Goal: Task Accomplishment & Management: Use online tool/utility

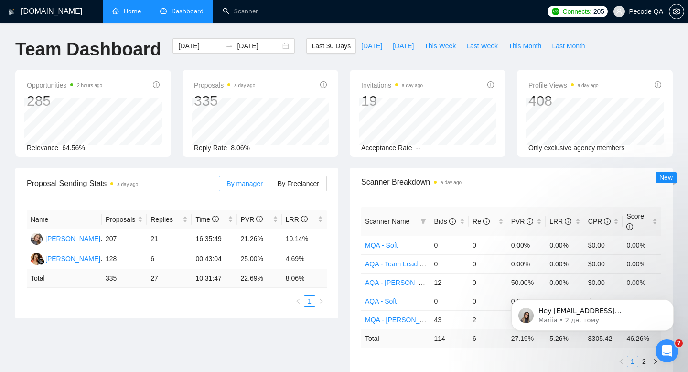
click at [130, 15] on link "Home" at bounding box center [126, 11] width 29 height 8
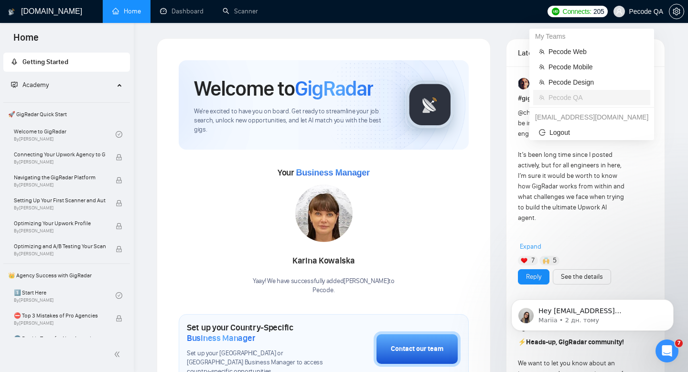
click at [649, 5] on span "Pecode QA" at bounding box center [638, 11] width 61 height 31
click at [584, 49] on span "Pecode Web" at bounding box center [597, 51] width 96 height 11
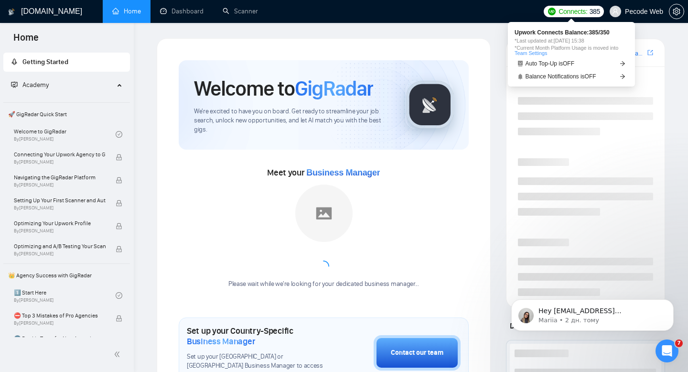
click at [640, 11] on span "Pecode Web" at bounding box center [644, 11] width 38 height 0
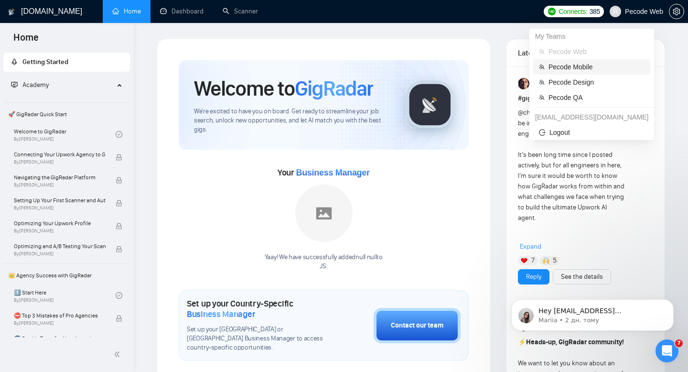
click at [597, 69] on span "Pecode Mobile" at bounding box center [597, 67] width 96 height 11
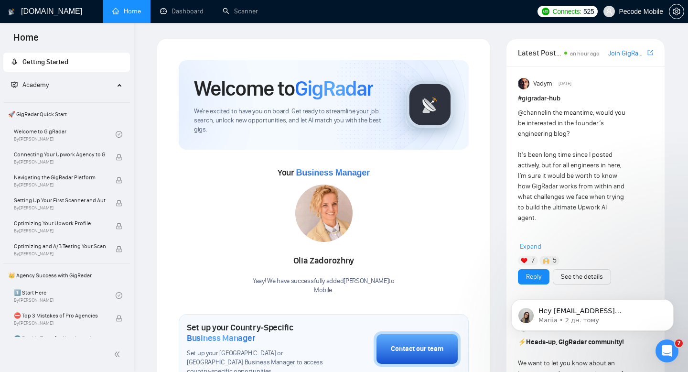
click at [623, 5] on span "Pecode Mobile" at bounding box center [633, 11] width 71 height 31
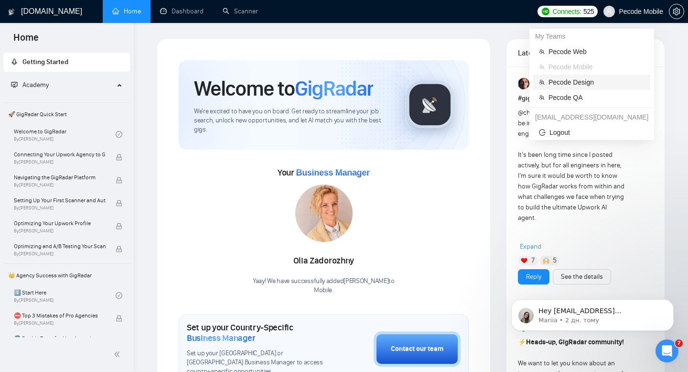
click at [592, 78] on span "Pecode Design" at bounding box center [597, 82] width 96 height 11
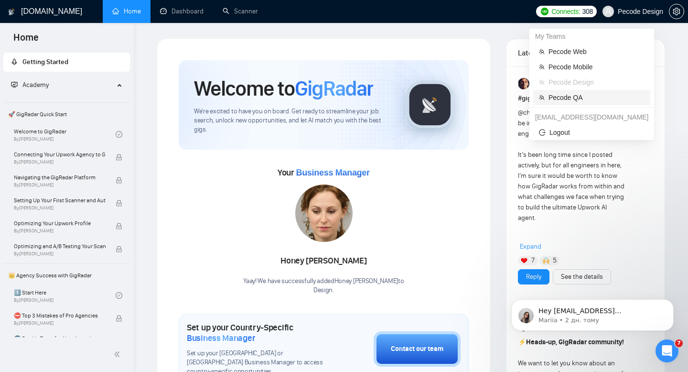
click at [594, 95] on span "Pecode QA" at bounding box center [597, 97] width 96 height 11
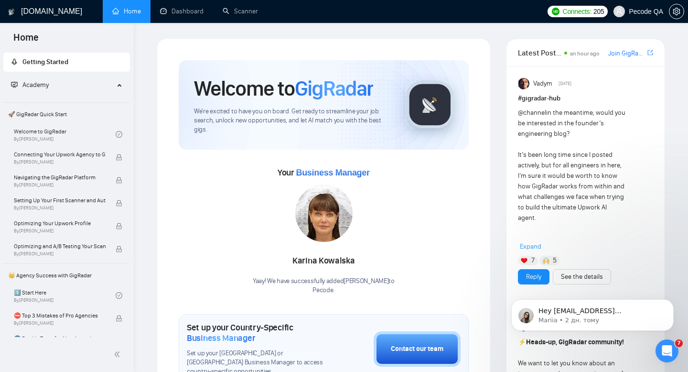
click at [654, 11] on span "Pecode QA" at bounding box center [646, 11] width 34 height 0
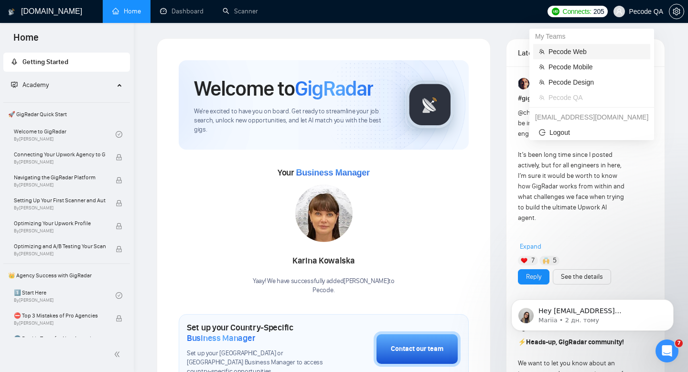
click at [572, 54] on span "Pecode Web" at bounding box center [597, 51] width 96 height 11
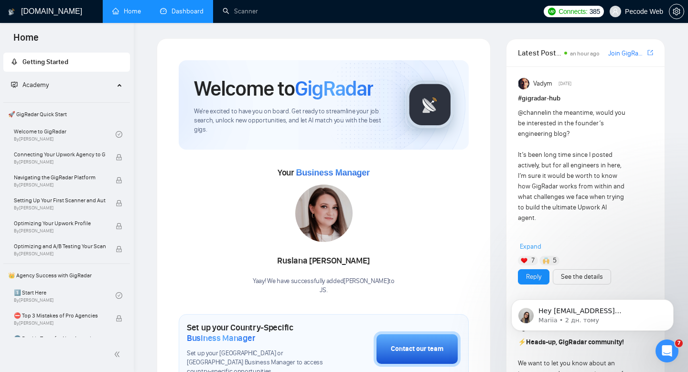
click at [184, 13] on link "Dashboard" at bounding box center [181, 11] width 43 height 8
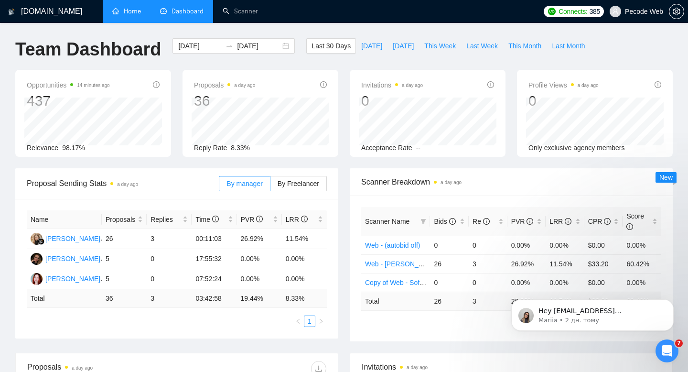
click at [619, 13] on span at bounding box center [615, 11] width 11 height 11
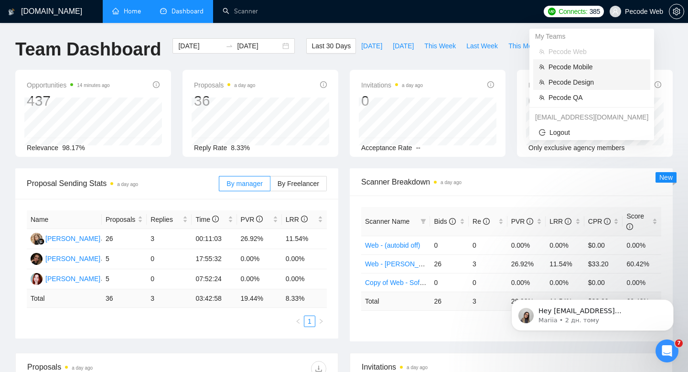
click at [572, 68] on span "Pecode Mobile" at bounding box center [597, 67] width 96 height 11
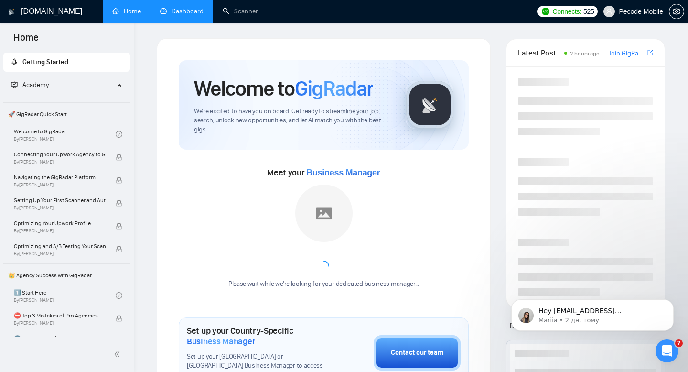
click at [196, 14] on link "Dashboard" at bounding box center [181, 11] width 43 height 8
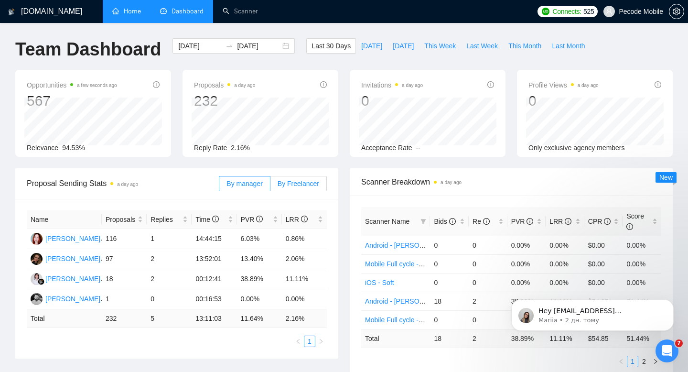
click at [290, 185] on span "By Freelancer" at bounding box center [299, 184] width 42 height 8
click at [270, 186] on input "By Freelancer" at bounding box center [270, 186] width 0 height 0
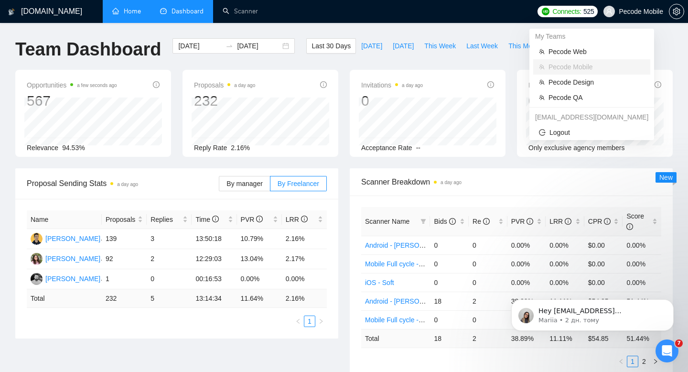
click at [650, 11] on span "Pecode Mobile" at bounding box center [641, 11] width 44 height 0
click at [569, 84] on span "Pecode Design" at bounding box center [597, 82] width 96 height 11
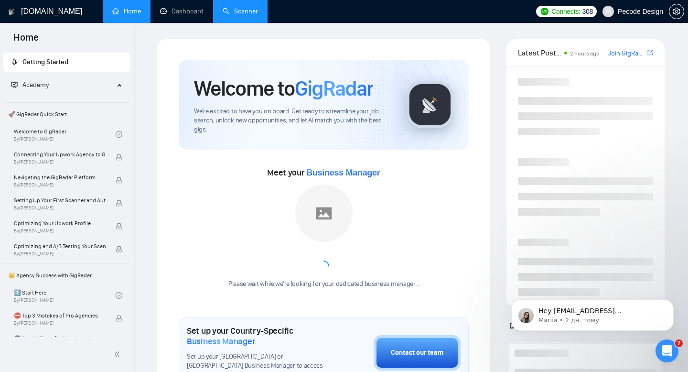
click at [231, 7] on link "Scanner" at bounding box center [240, 11] width 35 height 8
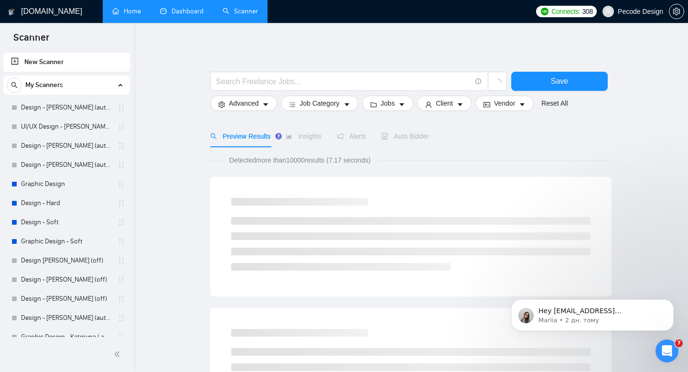
click at [195, 7] on link "Dashboard" at bounding box center [181, 11] width 43 height 8
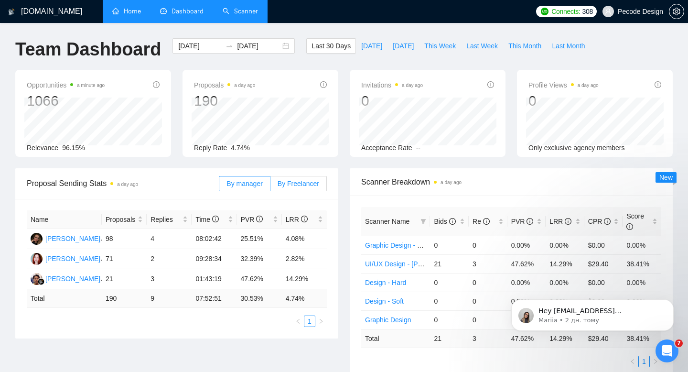
click at [306, 182] on span "By Freelancer" at bounding box center [299, 184] width 42 height 8
click at [270, 186] on input "By Freelancer" at bounding box center [270, 186] width 0 height 0
click at [133, 10] on link "Home" at bounding box center [126, 11] width 29 height 8
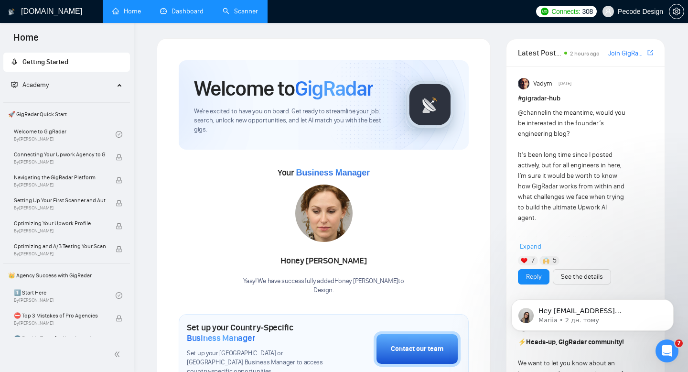
click at [635, 11] on span "Pecode Design" at bounding box center [640, 11] width 45 height 0
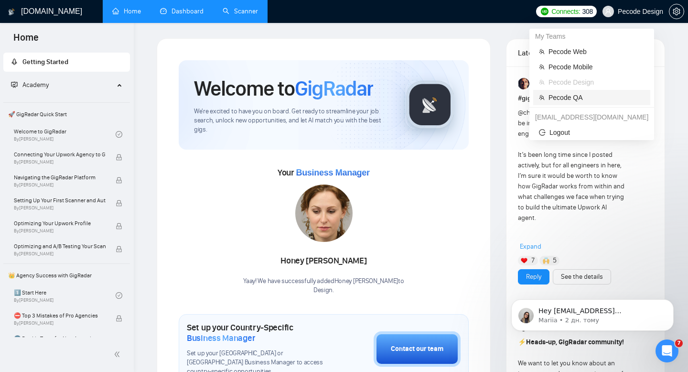
click at [582, 94] on span "Pecode QA" at bounding box center [597, 97] width 96 height 11
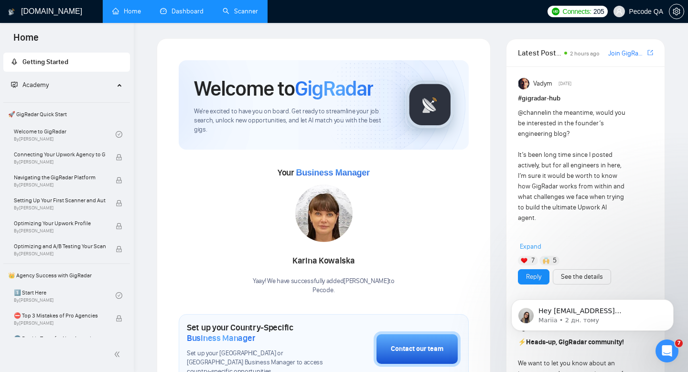
click at [240, 15] on link "Scanner" at bounding box center [240, 11] width 35 height 8
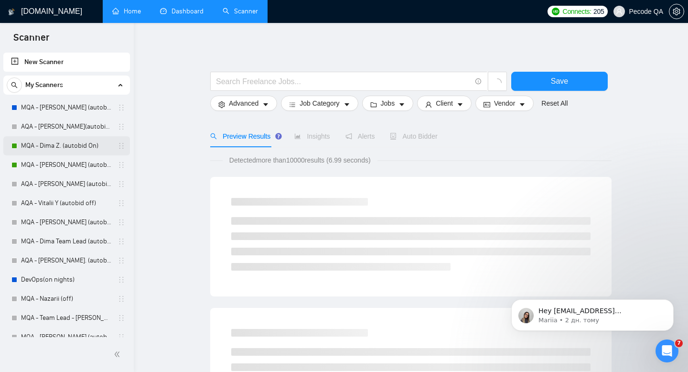
click at [57, 147] on link "MQA - Dima Z. (autobid On)" at bounding box center [66, 145] width 91 height 19
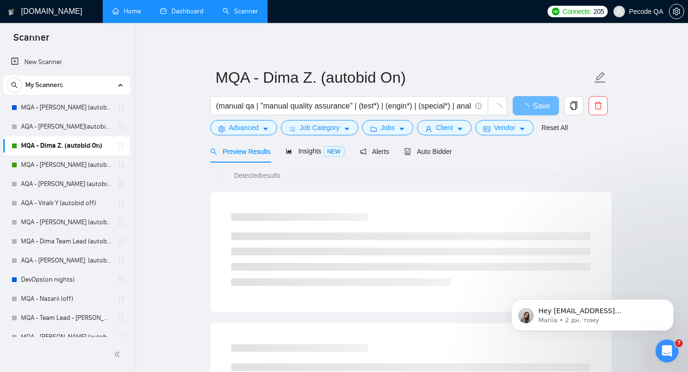
click at [406, 151] on div "Preview Results Insights NEW Alerts Auto Bidder" at bounding box center [331, 151] width 242 height 22
click at [415, 151] on span "Auto Bidder" at bounding box center [427, 152] width 47 height 8
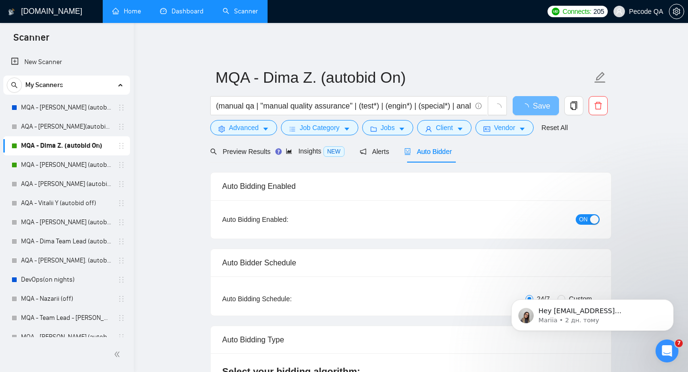
radio input "false"
radio input "true"
checkbox input "true"
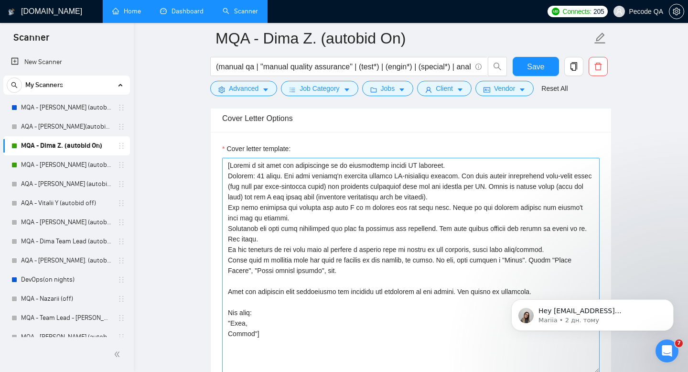
scroll to position [1144, 0]
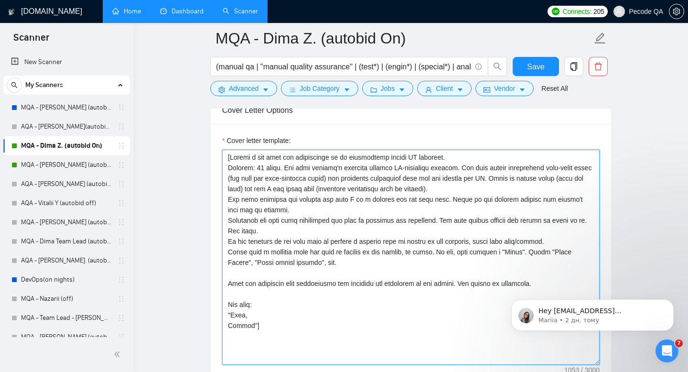
click at [491, 186] on textarea "Cover letter template:" at bounding box center [411, 257] width 378 height 215
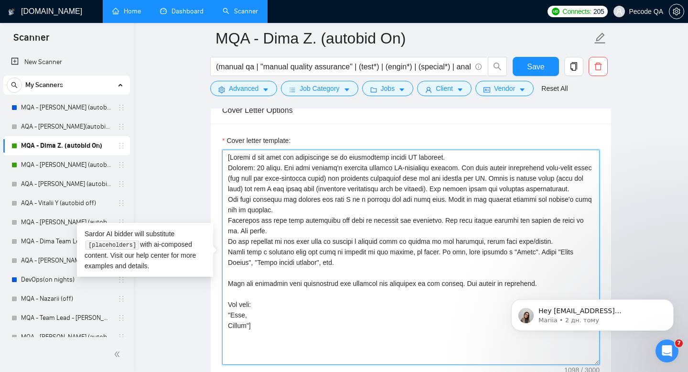
click at [277, 222] on textarea "Cover letter template:" at bounding box center [411, 257] width 378 height 215
click at [326, 233] on textarea "Cover letter template:" at bounding box center [411, 257] width 378 height 215
click at [293, 243] on textarea "Cover letter template:" at bounding box center [411, 257] width 378 height 215
click at [253, 239] on textarea "Cover letter template:" at bounding box center [411, 257] width 378 height 215
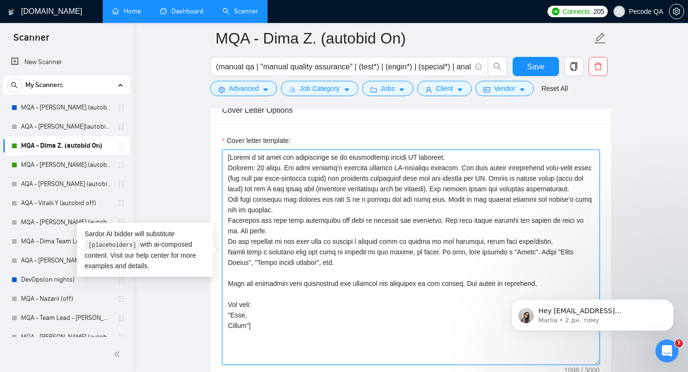
click at [279, 243] on textarea "Cover letter template:" at bounding box center [411, 257] width 378 height 215
click at [253, 245] on textarea "Cover letter template:" at bounding box center [411, 257] width 378 height 215
click at [282, 243] on textarea "Cover letter template:" at bounding box center [411, 257] width 378 height 215
click at [334, 242] on textarea "Cover letter template:" at bounding box center [411, 257] width 378 height 215
click at [398, 294] on textarea "Cover letter template:" at bounding box center [411, 257] width 378 height 215
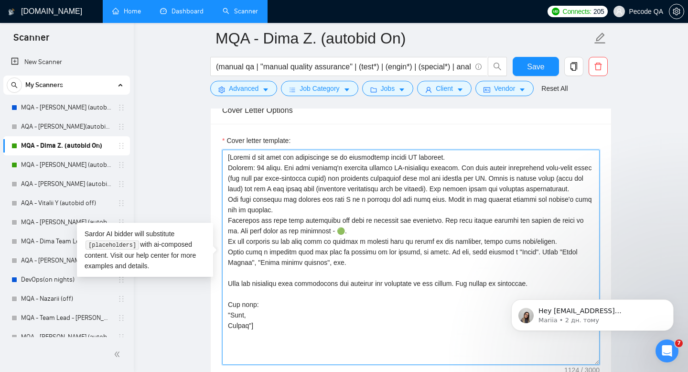
click at [562, 253] on textarea "Cover letter template:" at bounding box center [411, 257] width 378 height 215
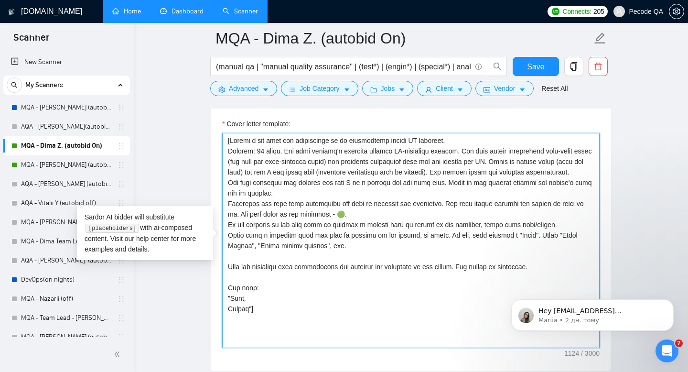
scroll to position [1166, 0]
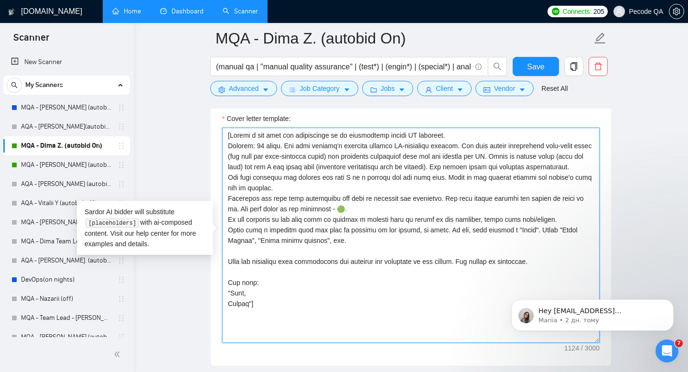
click at [249, 273] on textarea "Cover letter template:" at bounding box center [411, 235] width 378 height 215
click at [332, 270] on textarea "Cover letter template:" at bounding box center [411, 235] width 378 height 215
type textarea "[Loremi d sit amet con adipiscinge se do eiusmodtemp incidi UT laboreet. Dolore…"
drag, startPoint x: 533, startPoint y: 66, endPoint x: 449, endPoint y: 168, distance: 132.1
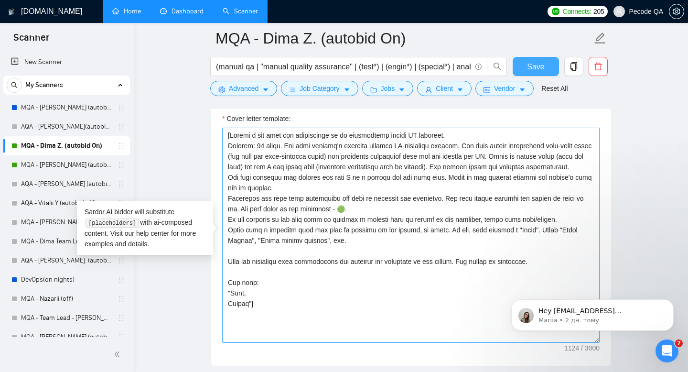
click at [533, 66] on span "Save" at bounding box center [535, 67] width 17 height 12
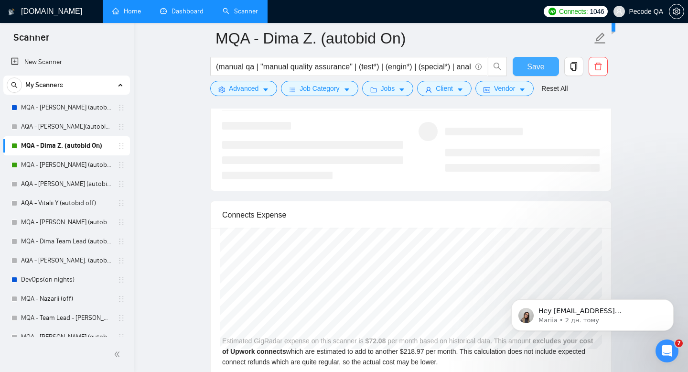
scroll to position [1842, 0]
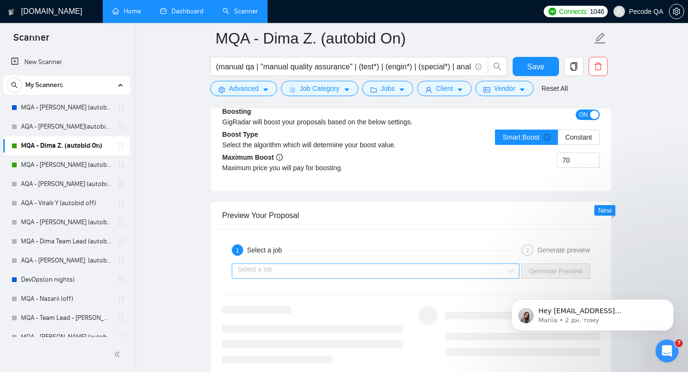
click at [392, 273] on input "search" at bounding box center [373, 271] width 270 height 14
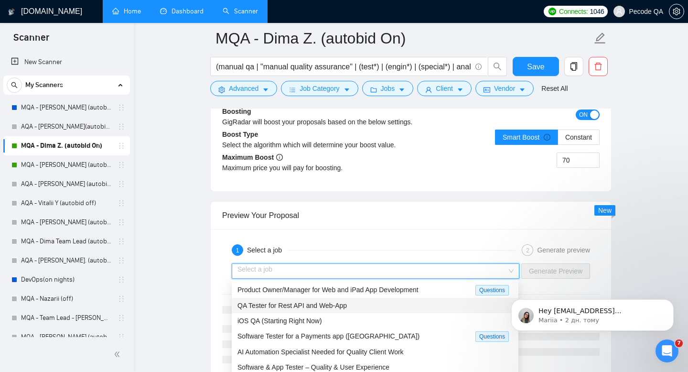
click at [296, 303] on span "QA Tester for Rest API and Web-App" at bounding box center [292, 306] width 109 height 8
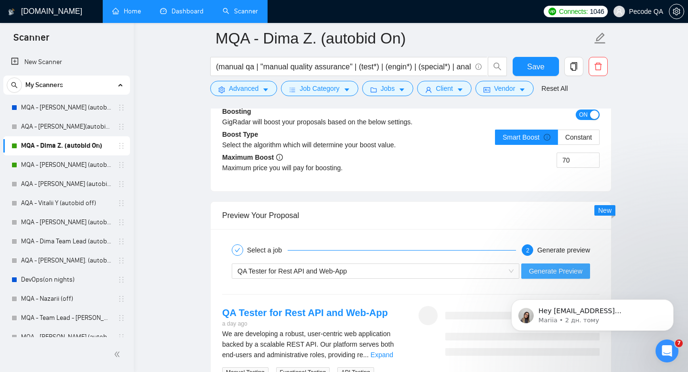
click at [529, 269] on span "Generate Preview" at bounding box center [556, 271] width 54 height 11
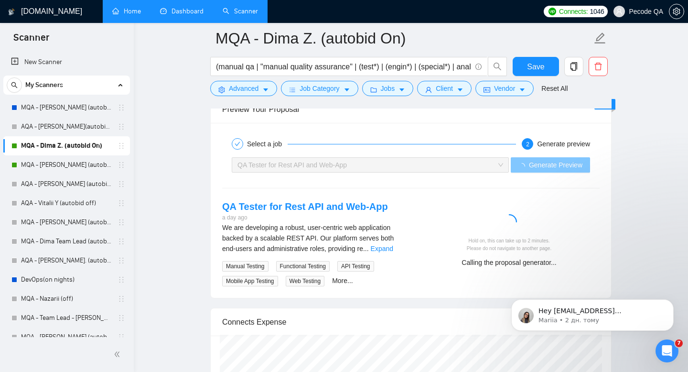
scroll to position [1964, 0]
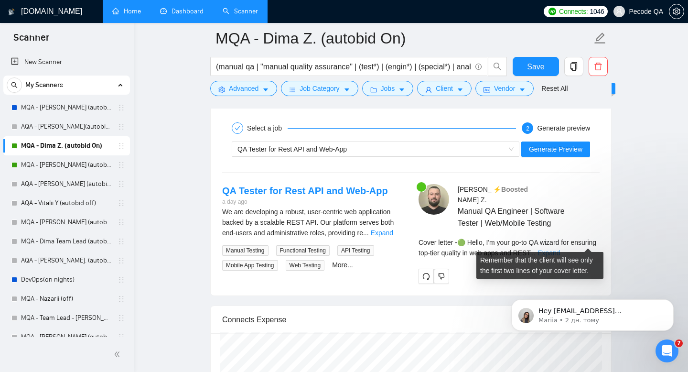
click at [560, 249] on link "Expand" at bounding box center [549, 253] width 22 height 8
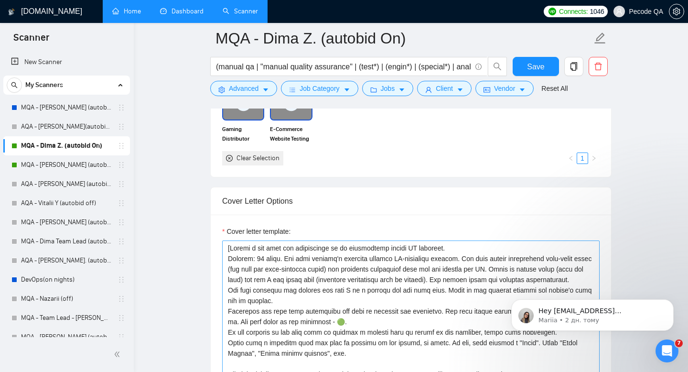
scroll to position [1053, 0]
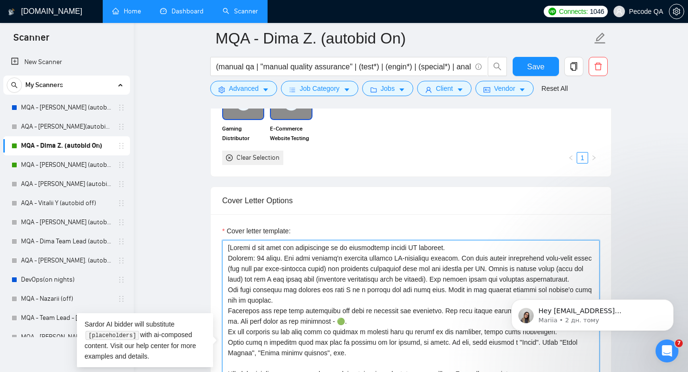
drag, startPoint x: 471, startPoint y: 270, endPoint x: 481, endPoint y: 270, distance: 9.6
click at [481, 270] on textarea "Cover letter template:" at bounding box center [411, 347] width 378 height 215
drag, startPoint x: 509, startPoint y: 270, endPoint x: 504, endPoint y: 270, distance: 5.3
click at [504, 270] on textarea "Cover letter template:" at bounding box center [411, 347] width 378 height 215
click at [538, 269] on textarea "Cover letter template:" at bounding box center [411, 347] width 378 height 215
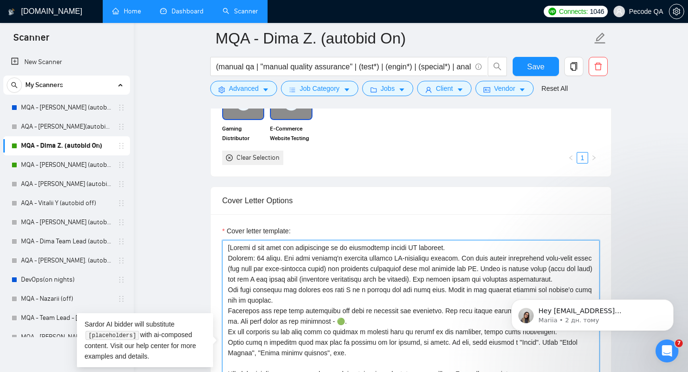
click at [346, 283] on textarea "Cover letter template:" at bounding box center [411, 347] width 378 height 215
click at [410, 283] on textarea "Cover letter template:" at bounding box center [411, 347] width 378 height 215
type textarea "[Loremi d sit amet con adipiscinge se do eiusmodtemp incidi UT laboreet. Dolore…"
drag, startPoint x: 541, startPoint y: 71, endPoint x: 421, endPoint y: 237, distance: 205.0
click at [541, 71] on span "Save" at bounding box center [535, 67] width 17 height 12
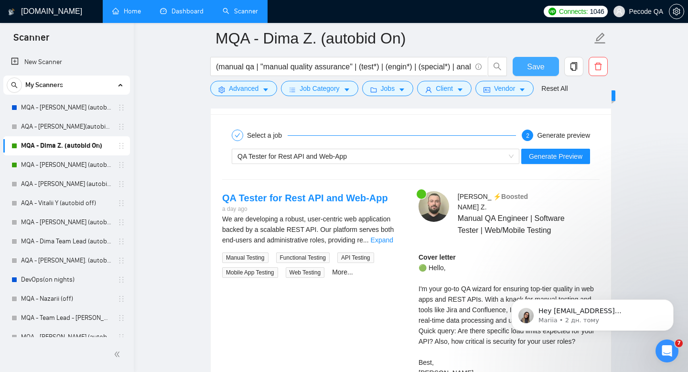
scroll to position [1956, 0]
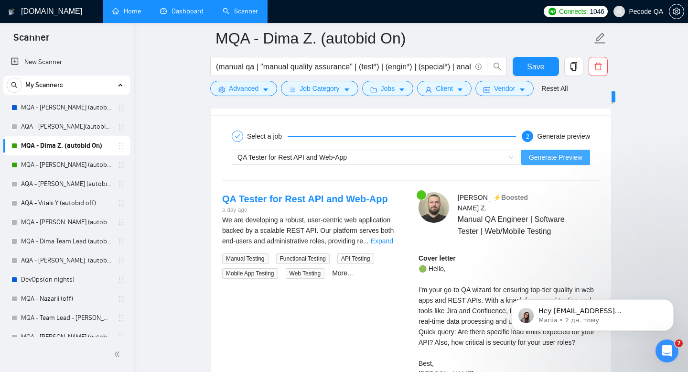
click at [556, 153] on span "Generate Preview" at bounding box center [556, 157] width 54 height 11
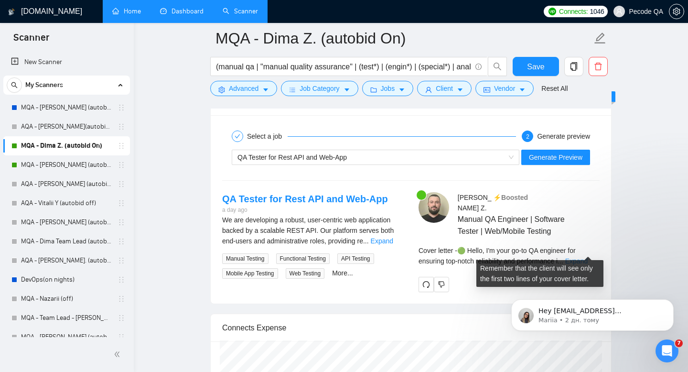
click at [584, 257] on link "Expand" at bounding box center [576, 261] width 22 height 8
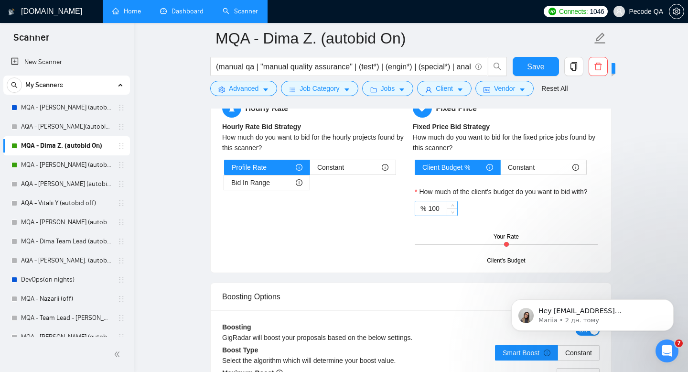
scroll to position [1849, 0]
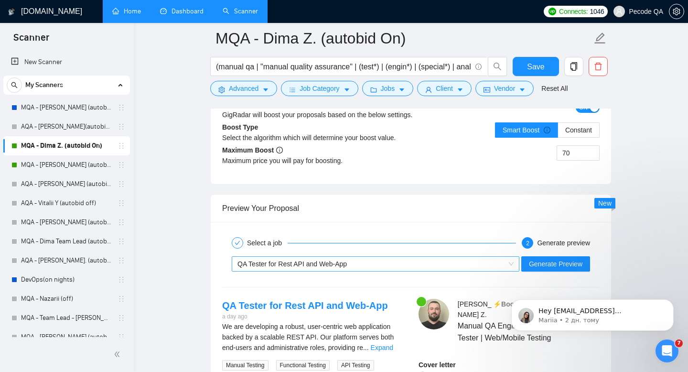
click at [296, 264] on span "QA Tester for Rest API and Web-App" at bounding box center [292, 264] width 109 height 8
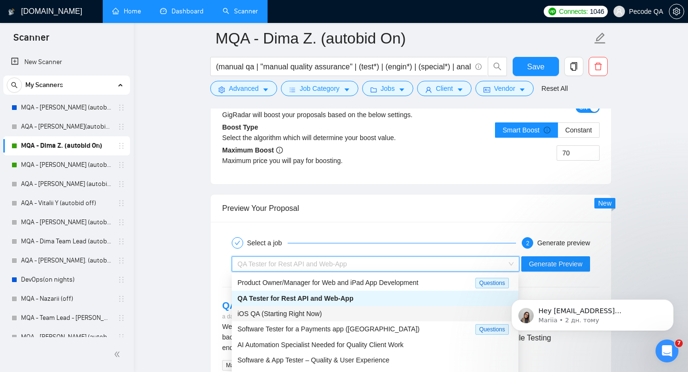
click at [295, 310] on span "iOS QA (Starting Right Now)" at bounding box center [280, 314] width 85 height 8
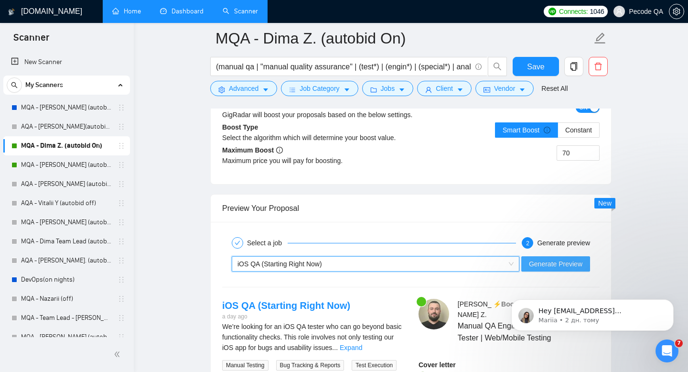
click at [571, 264] on span "Generate Preview" at bounding box center [556, 264] width 54 height 11
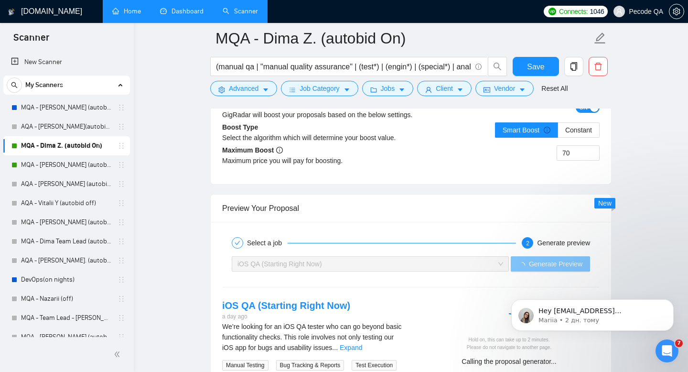
scroll to position [2033, 0]
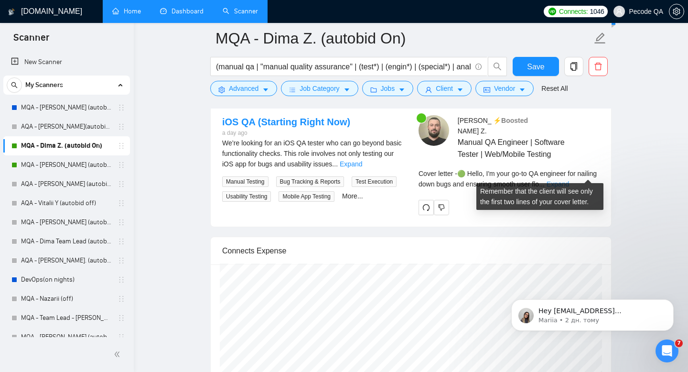
click at [569, 180] on link "Expand" at bounding box center [558, 184] width 22 height 8
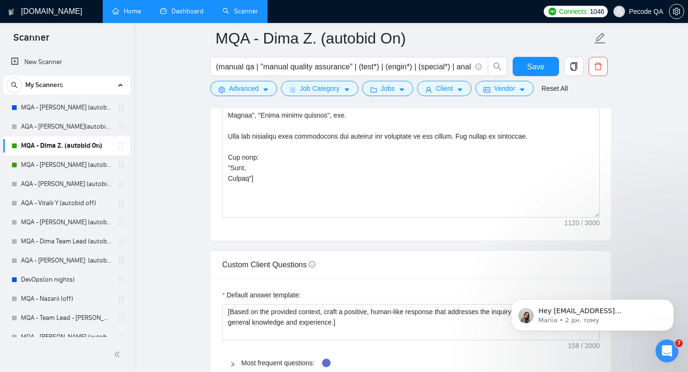
scroll to position [1052, 0]
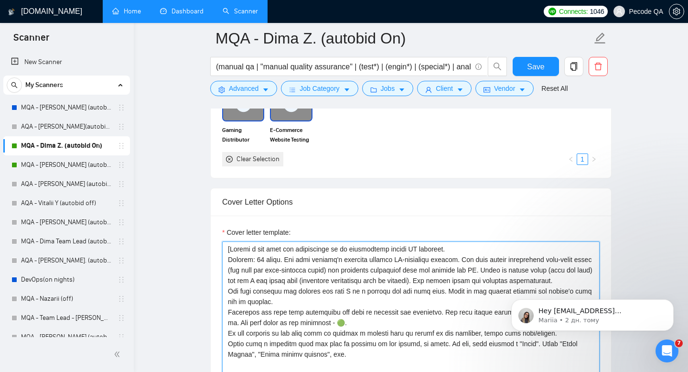
click at [486, 275] on textarea "Cover letter template:" at bounding box center [411, 348] width 378 height 215
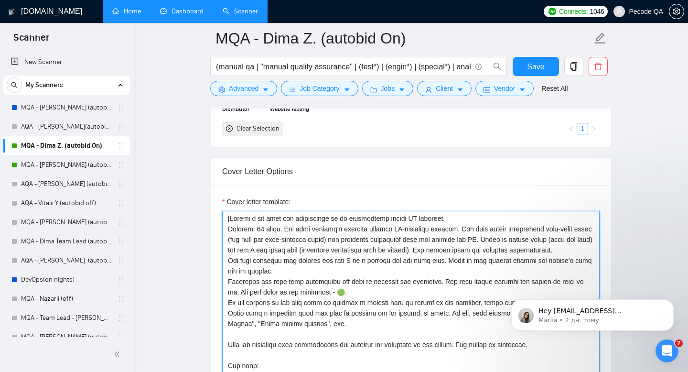
scroll to position [1087, 0]
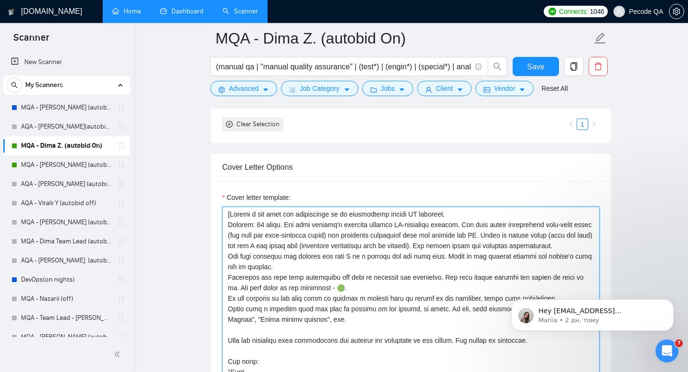
drag, startPoint x: 474, startPoint y: 223, endPoint x: 517, endPoint y: 234, distance: 44.7
click at [517, 234] on textarea "Cover letter template:" at bounding box center [411, 313] width 378 height 215
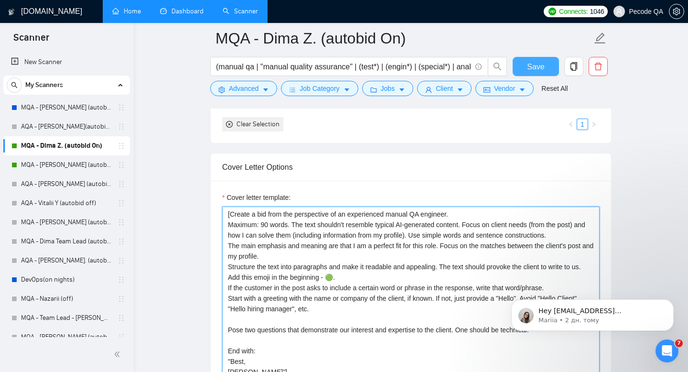
type textarea "[Create a bid from the perspective of an experienced manual QA engineer. Maximu…"
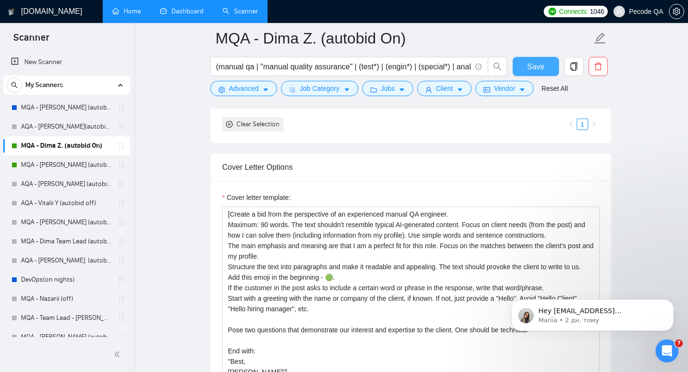
click at [534, 65] on span "Save" at bounding box center [535, 67] width 17 height 12
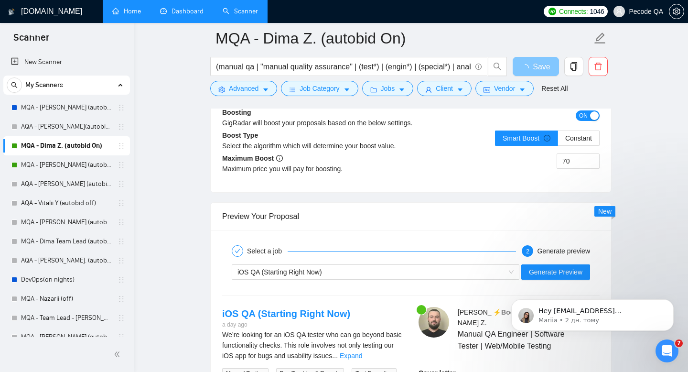
scroll to position [1910, 0]
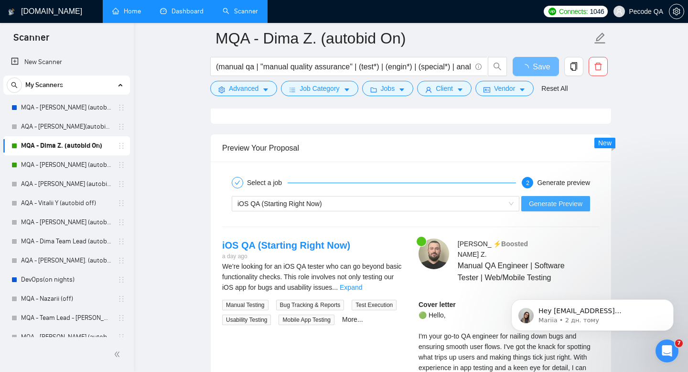
click at [529, 202] on span "Generate Preview" at bounding box center [556, 203] width 54 height 11
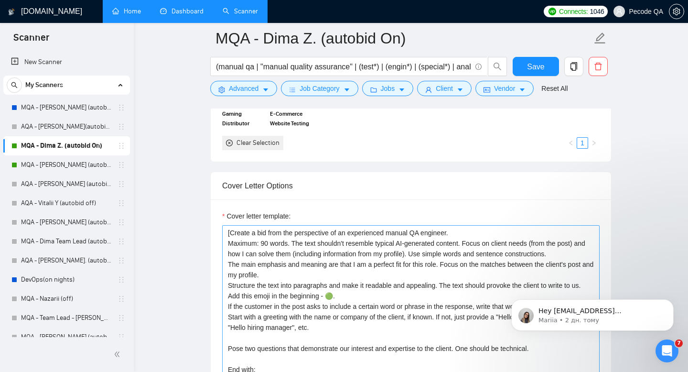
scroll to position [1099, 0]
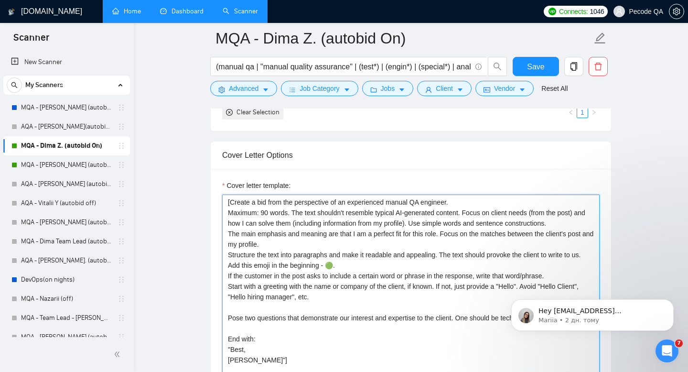
click at [473, 213] on textarea "[Create a bid from the perspective of an experienced manual QA engineer. Maximu…" at bounding box center [411, 301] width 378 height 215
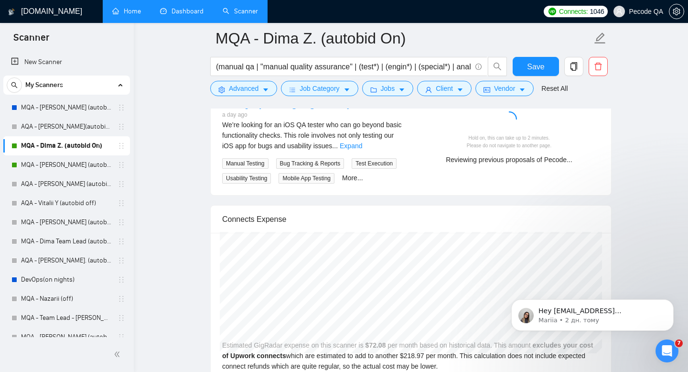
scroll to position [2009, 0]
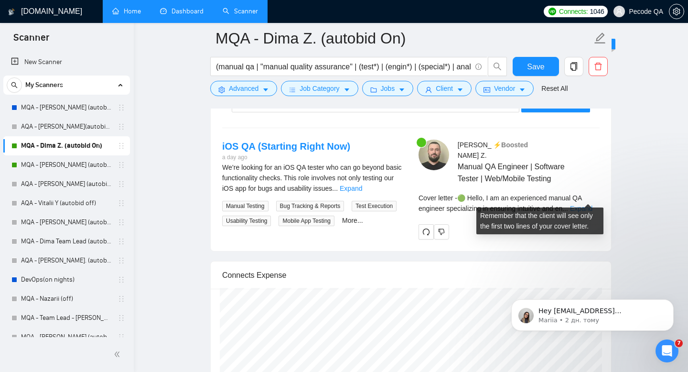
click at [588, 205] on link "Expand" at bounding box center [581, 209] width 22 height 8
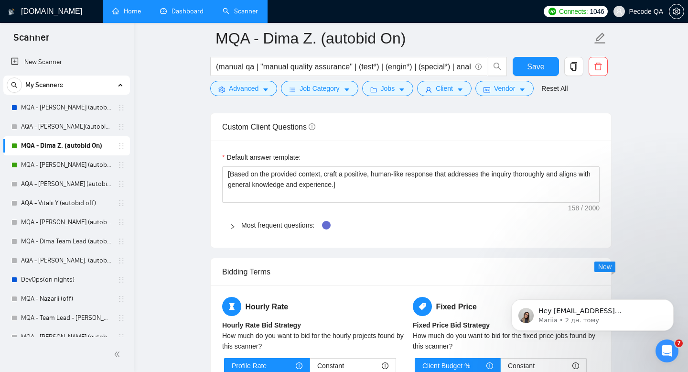
scroll to position [1146, 0]
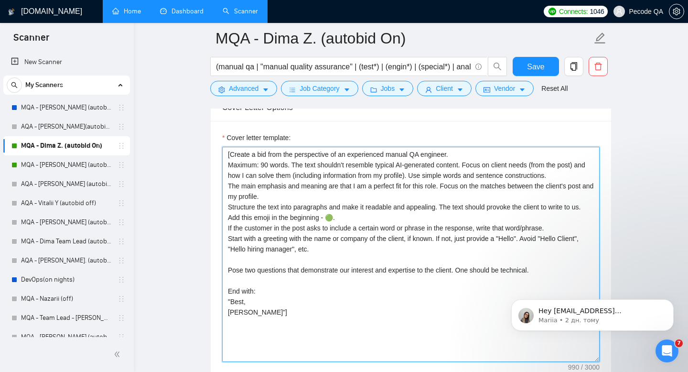
click at [306, 199] on textarea "[Create a bid from the perspective of an experienced manual QA engineer. Maximu…" at bounding box center [411, 254] width 378 height 215
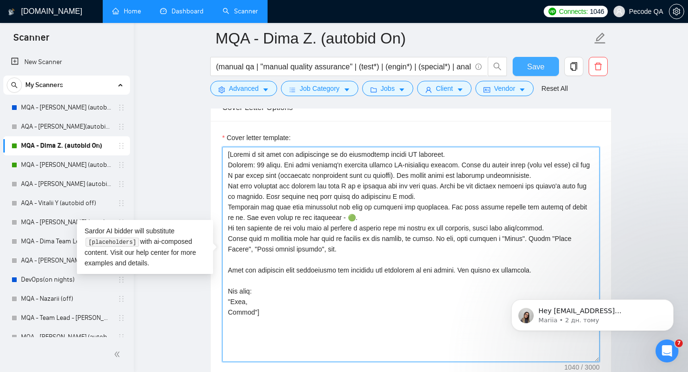
type textarea "[Loremi d sit amet con adipiscinge se do eiusmodtemp incidi UT laboreet. Dolore…"
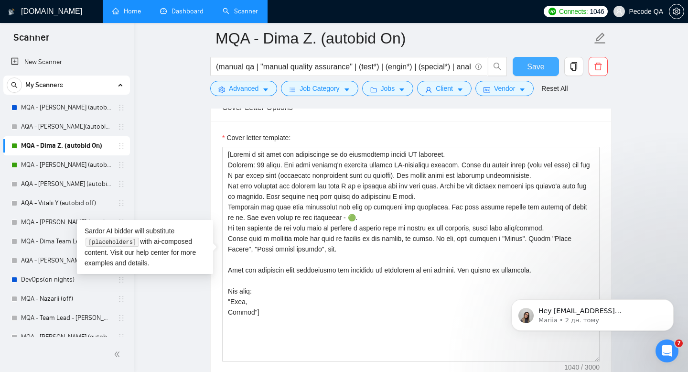
click at [533, 58] on button "Save" at bounding box center [536, 66] width 46 height 19
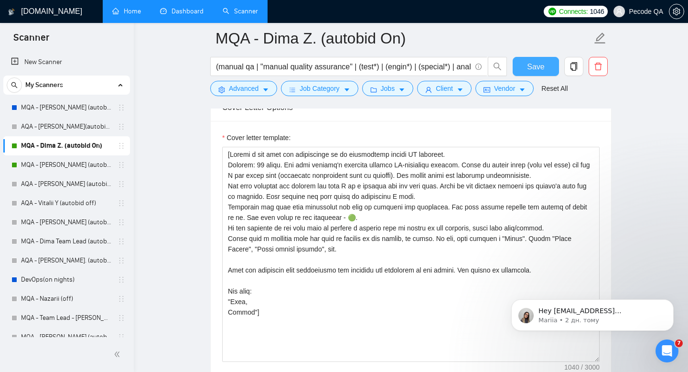
click at [538, 58] on button "Save" at bounding box center [536, 66] width 46 height 19
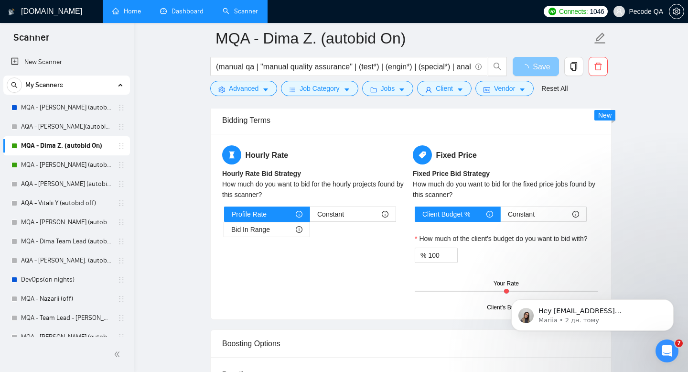
scroll to position [1692, 0]
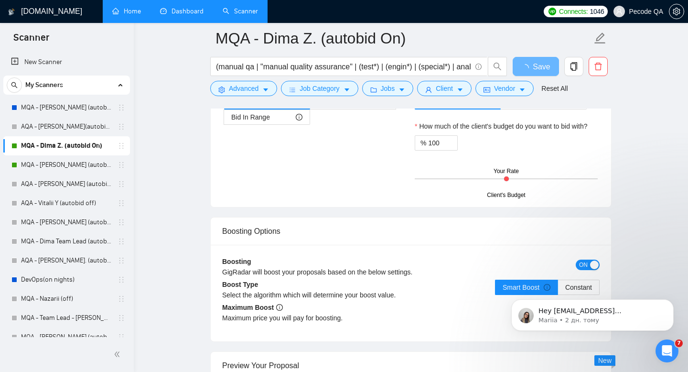
click at [503, 287] on body "Hey [EMAIL_ADDRESS][DOMAIN_NAME], Looks like your Upwork agency Pecode ran out …" at bounding box center [593, 312] width 184 height 59
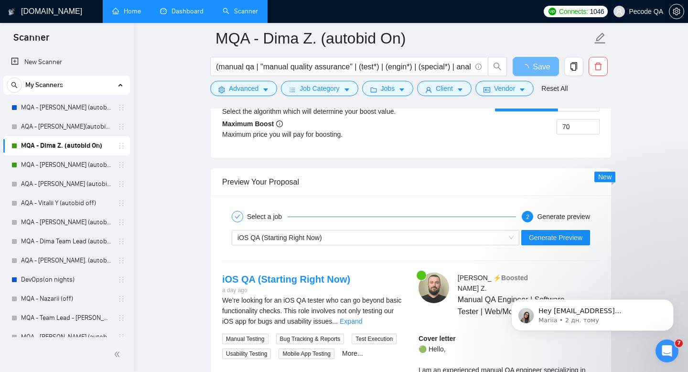
scroll to position [1923, 0]
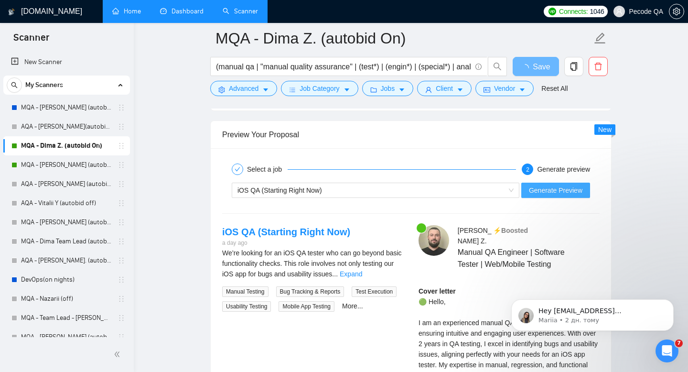
click at [531, 196] on button "Generate Preview" at bounding box center [555, 190] width 69 height 15
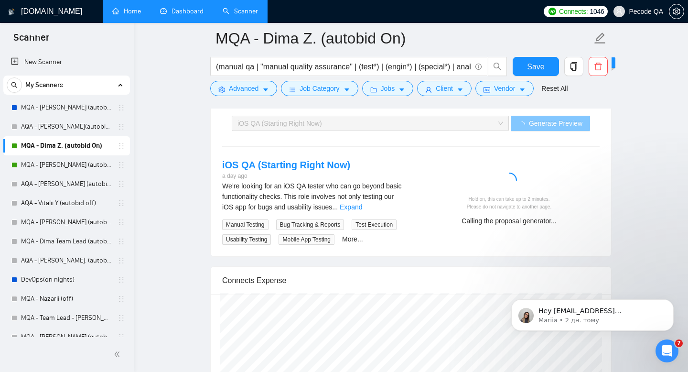
scroll to position [1999, 0]
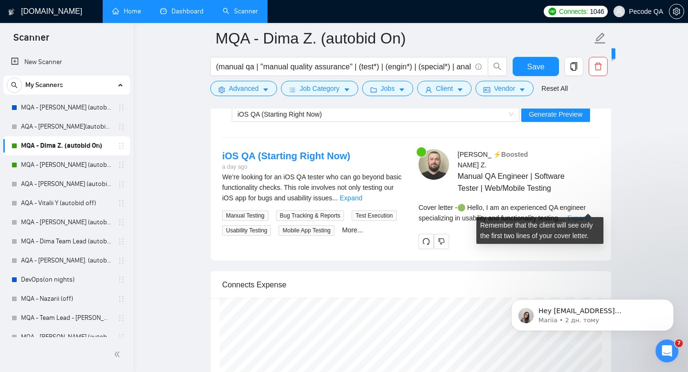
click at [577, 214] on link "Expand" at bounding box center [578, 218] width 22 height 8
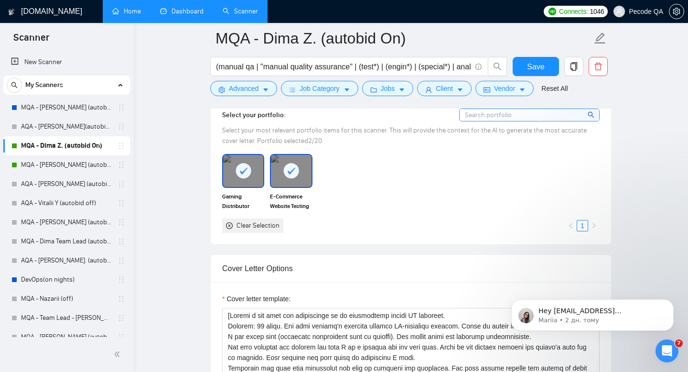
scroll to position [1093, 0]
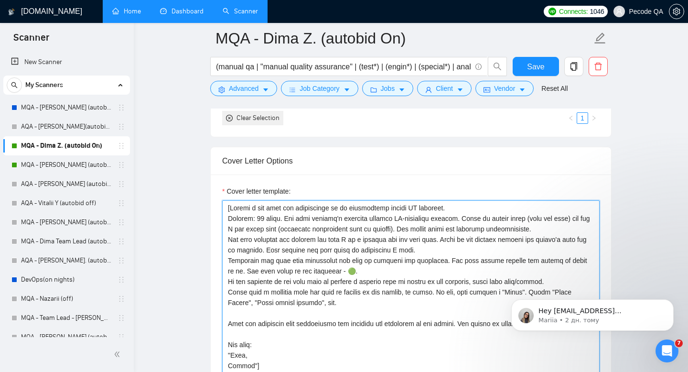
click at [471, 219] on textarea "Cover letter template:" at bounding box center [411, 307] width 378 height 215
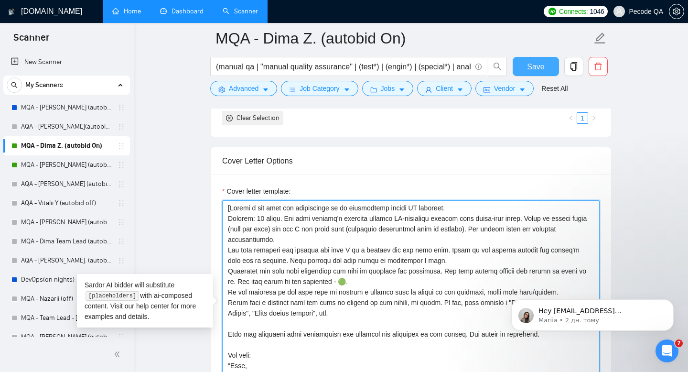
type textarea "[Loremi d sit amet con adipiscinge se do eiusmodtemp incidi UT laboreet. Dolore…"
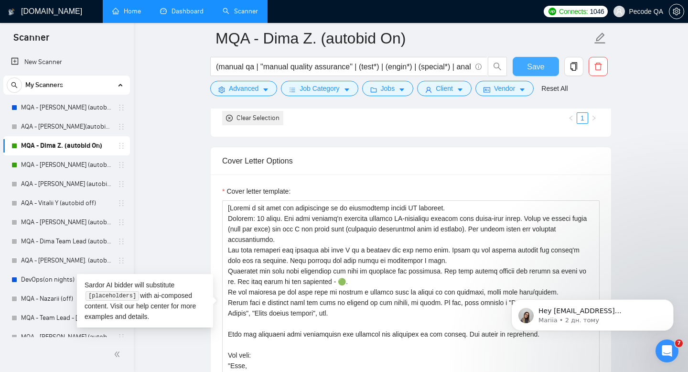
click at [536, 67] on span "Save" at bounding box center [535, 67] width 17 height 12
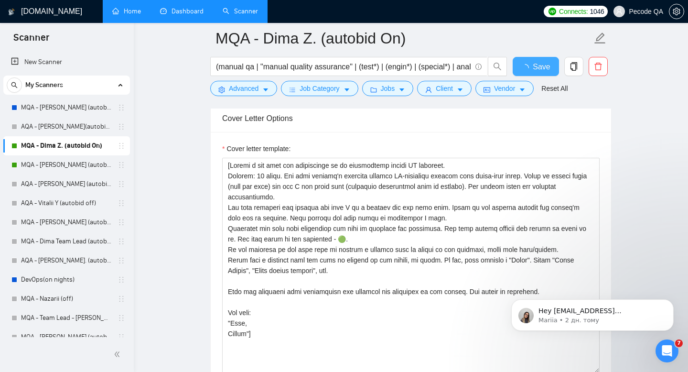
checkbox input "true"
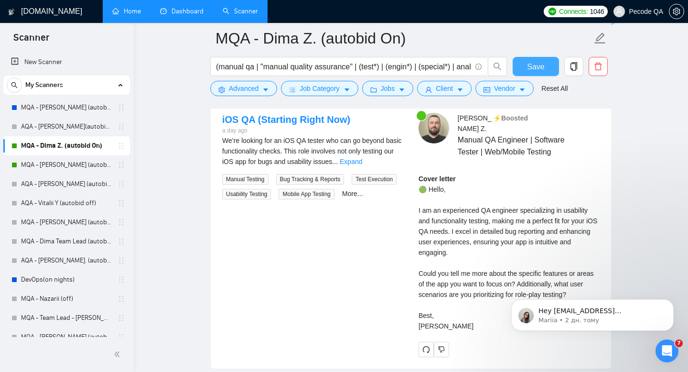
scroll to position [1958, 0]
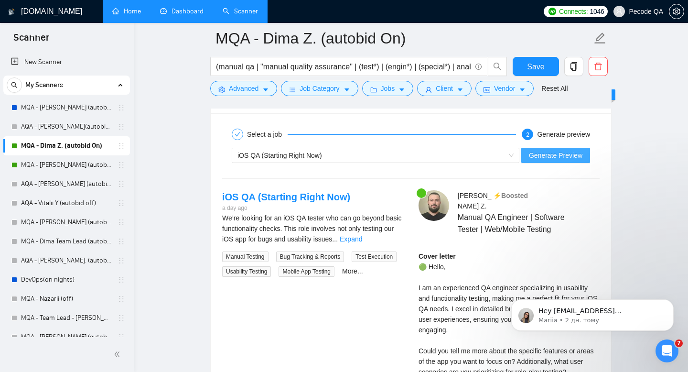
click at [541, 156] on span "Generate Preview" at bounding box center [556, 155] width 54 height 11
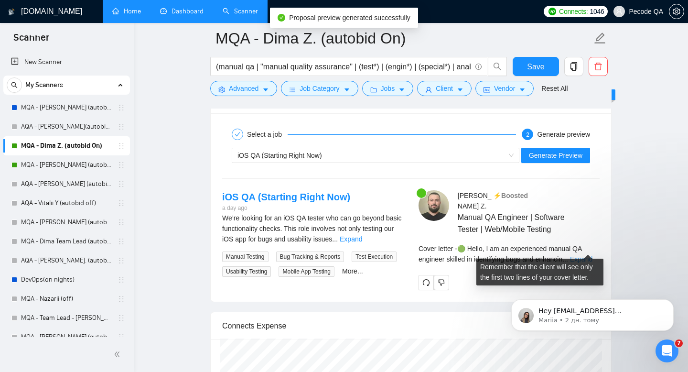
click at [587, 255] on link "Expand" at bounding box center [581, 259] width 22 height 8
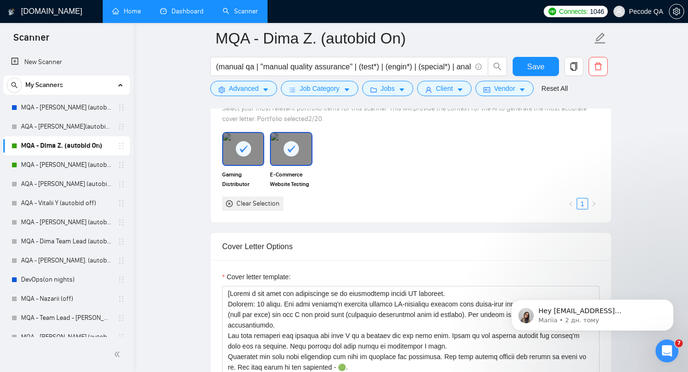
scroll to position [1063, 0]
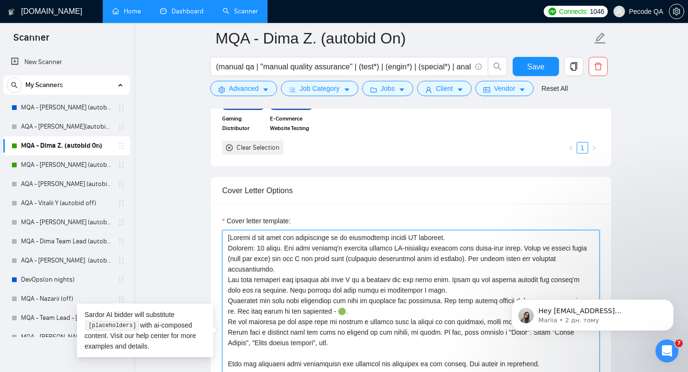
drag, startPoint x: 379, startPoint y: 259, endPoint x: 495, endPoint y: 256, distance: 115.7
click at [495, 256] on textarea "Cover letter template:" at bounding box center [411, 337] width 378 height 215
click at [416, 262] on textarea "Cover letter template:" at bounding box center [411, 337] width 378 height 215
click at [388, 262] on textarea "Cover letter template:" at bounding box center [411, 337] width 378 height 215
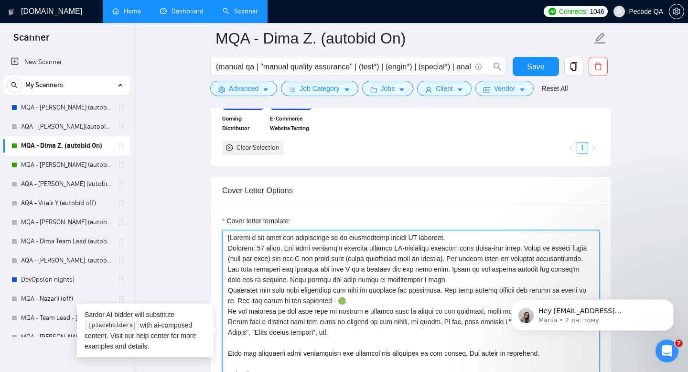
click at [500, 259] on textarea "Cover letter template:" at bounding box center [411, 337] width 378 height 215
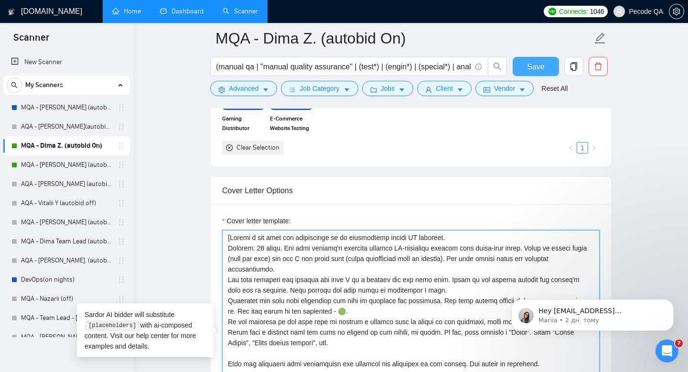
type textarea "[Loremi d sit amet con adipiscinge se do eiusmodtemp incidi UT laboreet. Dolore…"
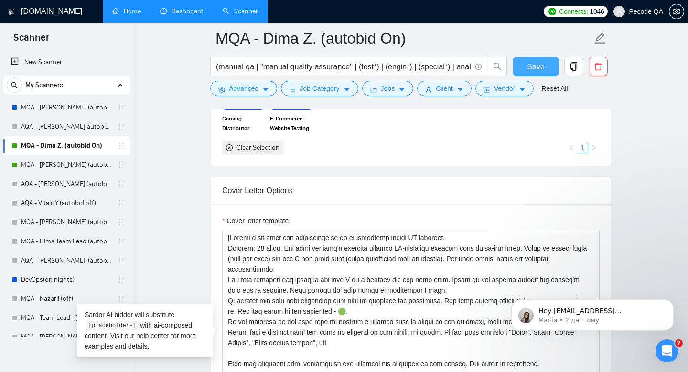
click at [532, 65] on span "Save" at bounding box center [535, 67] width 17 height 12
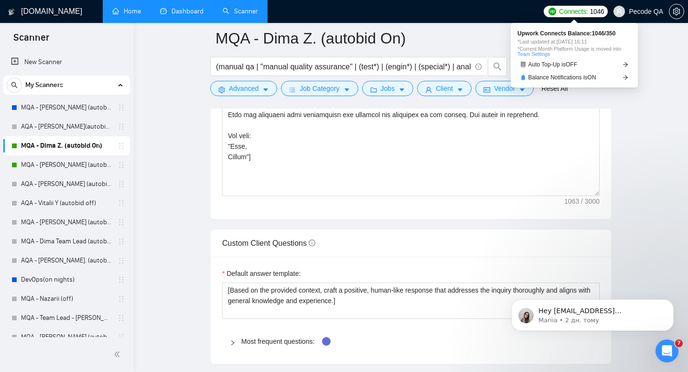
scroll to position [1332, 0]
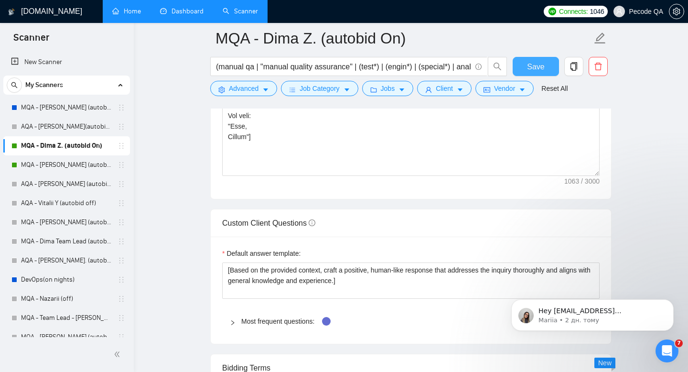
click at [531, 64] on span "Save" at bounding box center [535, 67] width 17 height 12
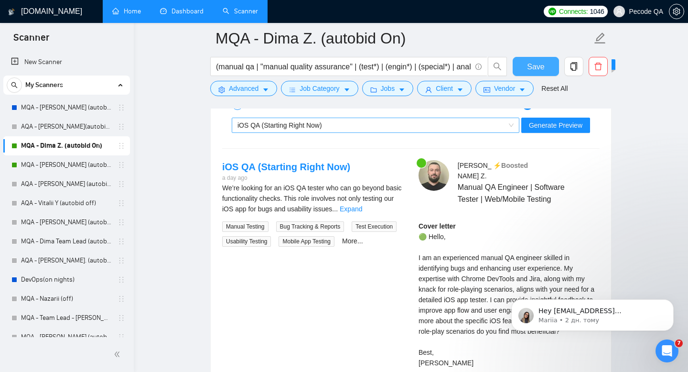
scroll to position [2001, 0]
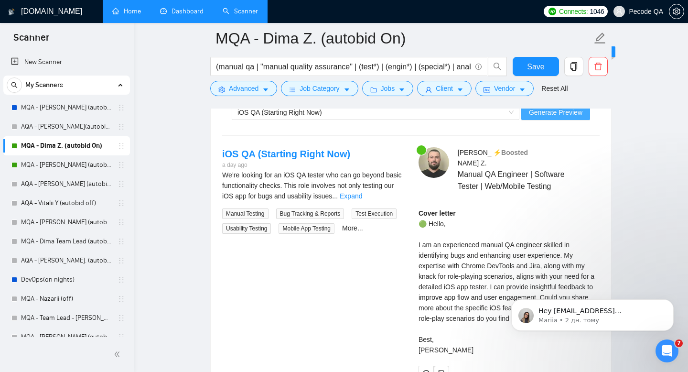
click at [545, 117] on button "Generate Preview" at bounding box center [555, 112] width 69 height 15
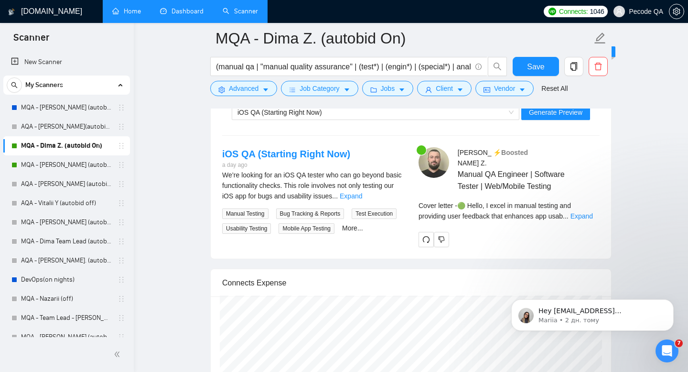
click at [590, 211] on div "Cover letter - 🟢 Hello, I excel in manual testing and providing user feedback t…" at bounding box center [509, 214] width 181 height 28
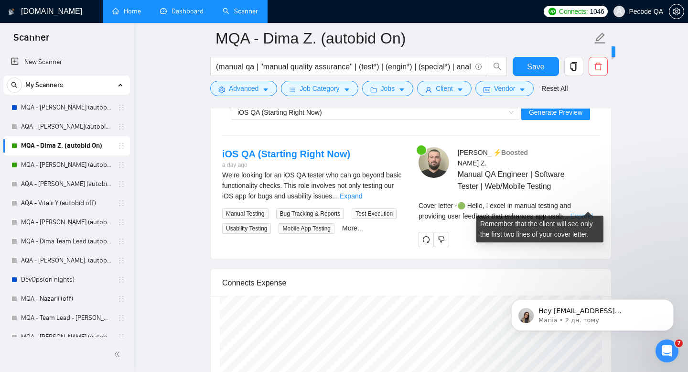
click at [591, 212] on link "Expand" at bounding box center [582, 216] width 22 height 8
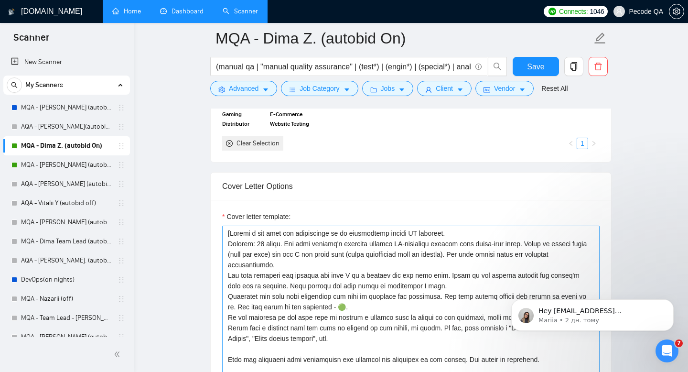
scroll to position [1077, 0]
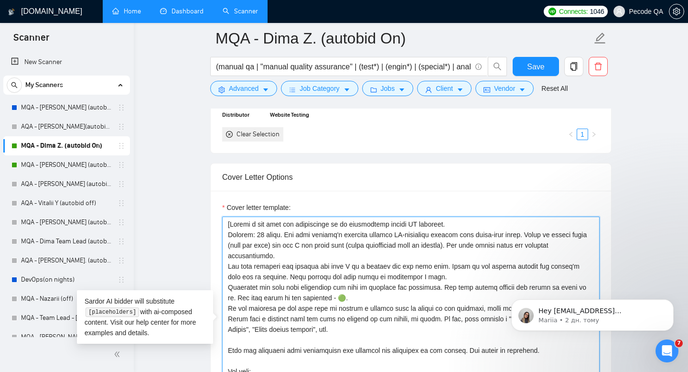
drag, startPoint x: 469, startPoint y: 233, endPoint x: 509, endPoint y: 235, distance: 40.2
click at [509, 235] on textarea "Cover letter template:" at bounding box center [411, 323] width 378 height 215
drag, startPoint x: 537, startPoint y: 234, endPoint x: 445, endPoint y: 237, distance: 91.8
click at [445, 237] on textarea "Cover letter template:" at bounding box center [411, 323] width 378 height 215
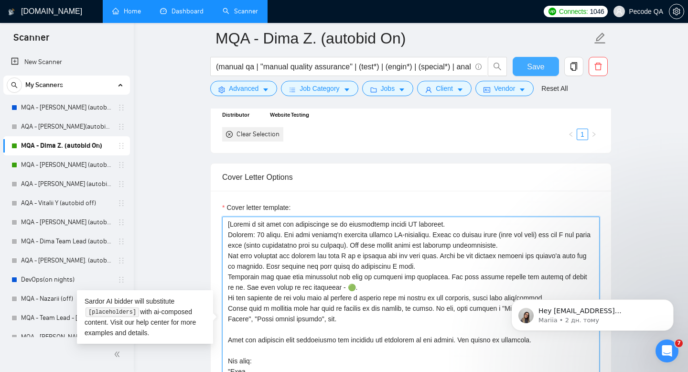
type textarea "[Loremi d sit amet con adipiscinge se do eiusmodtemp incidi UT laboreet. Dolore…"
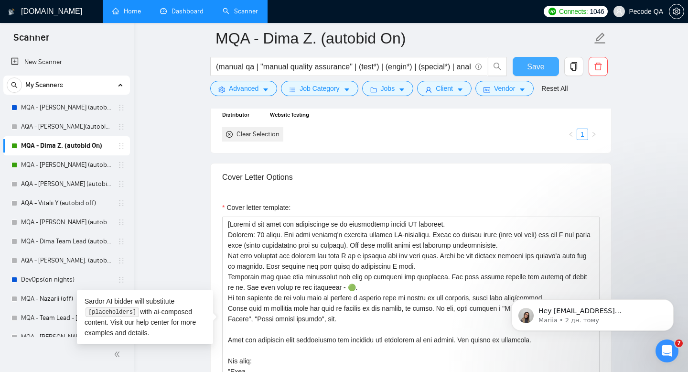
click at [544, 66] on button "Save" at bounding box center [536, 66] width 46 height 19
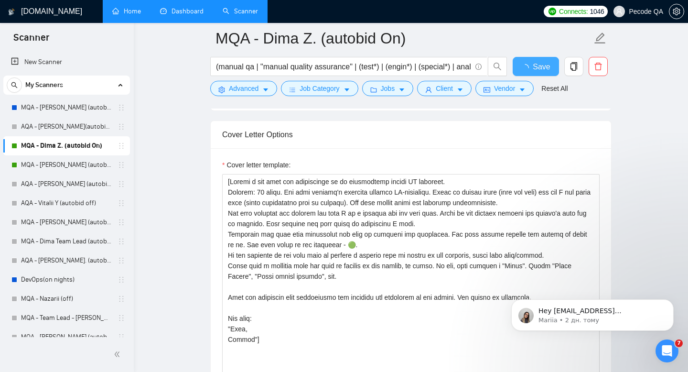
checkbox input "true"
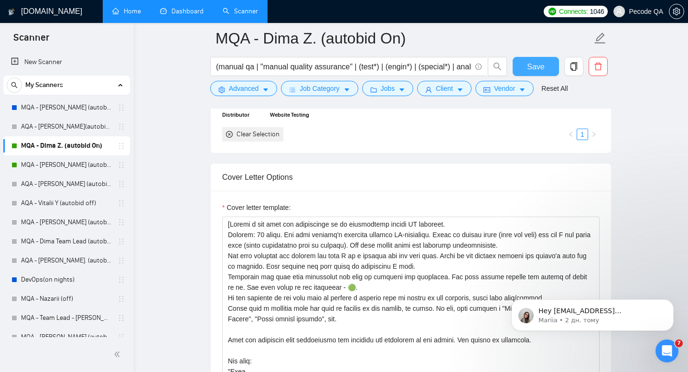
click at [539, 59] on button "Save" at bounding box center [536, 66] width 46 height 19
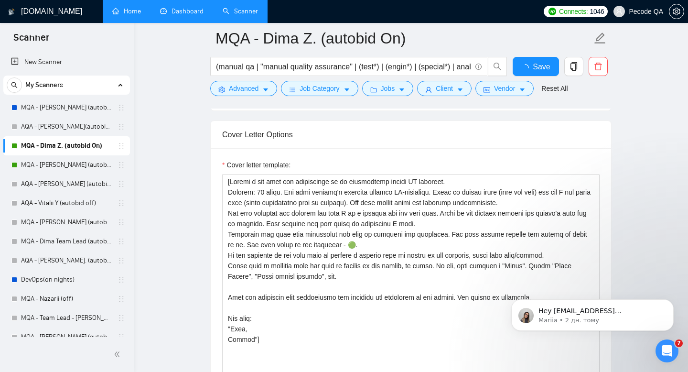
checkbox input "true"
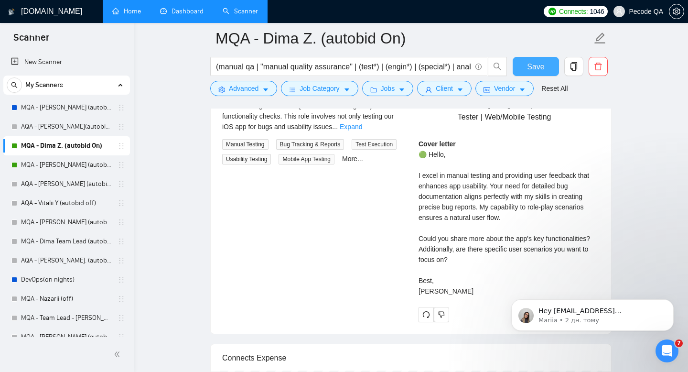
scroll to position [1982, 0]
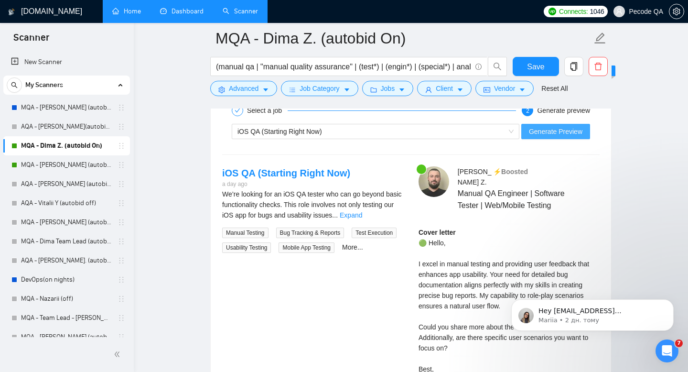
click at [548, 133] on span "Generate Preview" at bounding box center [556, 131] width 54 height 11
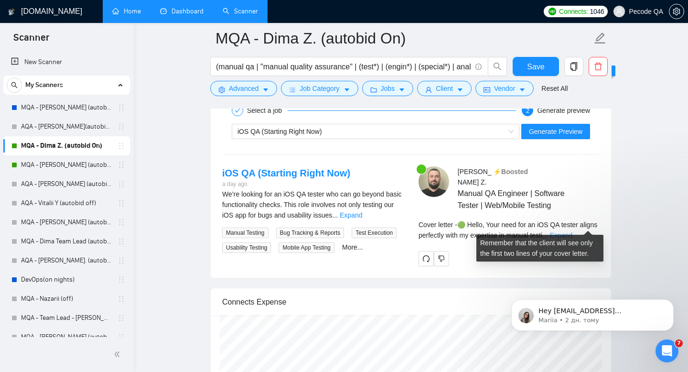
click at [572, 231] on link "Expand" at bounding box center [561, 235] width 22 height 8
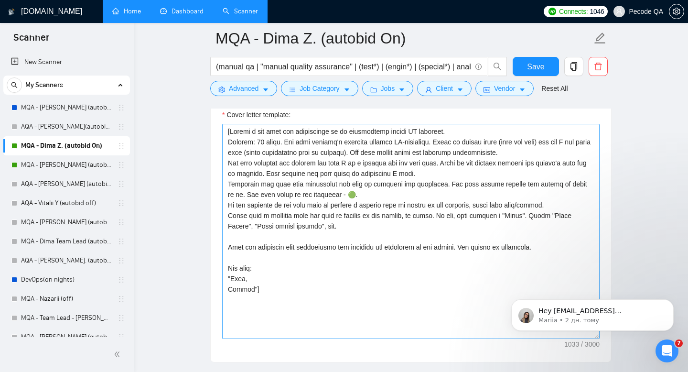
scroll to position [1162, 0]
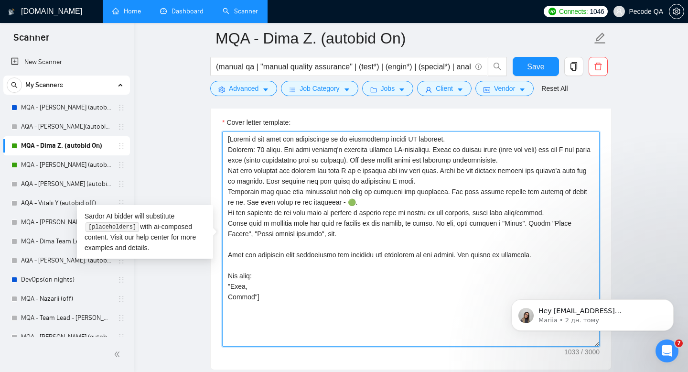
drag, startPoint x: 448, startPoint y: 170, endPoint x: 475, endPoint y: 180, distance: 29.3
click at [476, 180] on textarea "Cover letter template:" at bounding box center [411, 238] width 378 height 215
click at [406, 173] on textarea "Cover letter template:" at bounding box center [411, 238] width 378 height 215
drag, startPoint x: 444, startPoint y: 171, endPoint x: 290, endPoint y: 181, distance: 155.2
click at [290, 180] on textarea "Cover letter template:" at bounding box center [411, 238] width 378 height 215
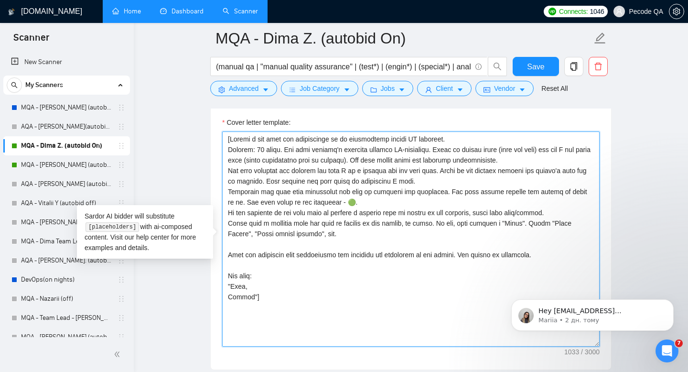
click at [447, 171] on textarea "Cover letter template:" at bounding box center [411, 238] width 378 height 215
drag, startPoint x: 447, startPoint y: 171, endPoint x: 291, endPoint y: 180, distance: 157.0
click at [291, 180] on textarea "Cover letter template:" at bounding box center [411, 238] width 378 height 215
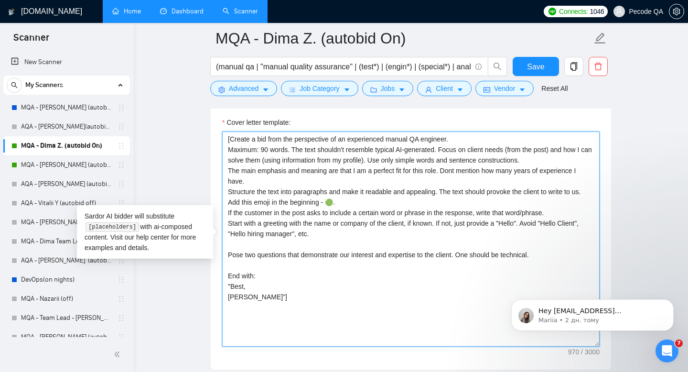
click at [426, 160] on textarea "[Create a bid from the perspective of an experienced manual QA engineer. Maximu…" at bounding box center [411, 238] width 378 height 215
click at [410, 160] on textarea "[Create a bid from the perspective of an experienced manual QA engineer. Maximu…" at bounding box center [411, 238] width 378 height 215
type textarea "[Create a bid from the perspective of an experienced manual QA engineer. Maximu…"
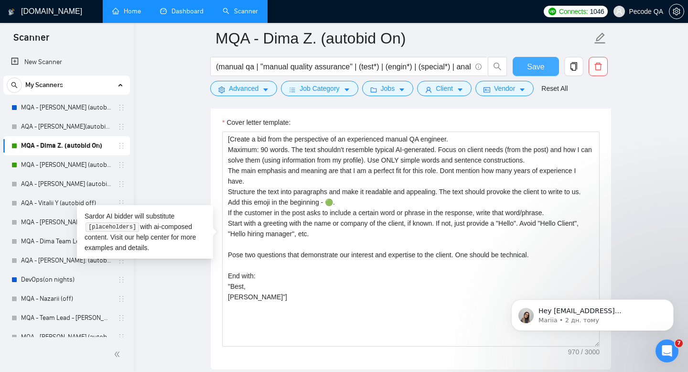
click at [537, 68] on span "Save" at bounding box center [535, 67] width 17 height 12
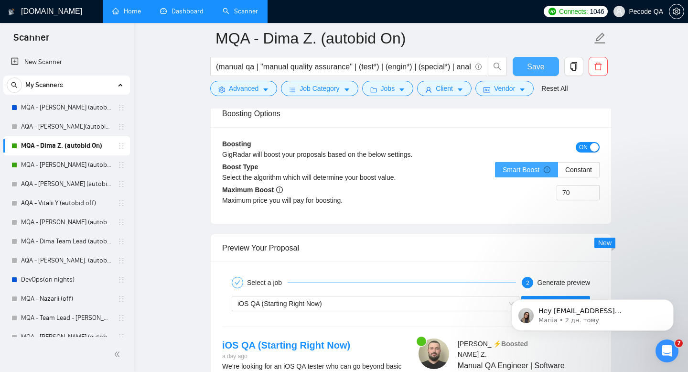
scroll to position [1855, 0]
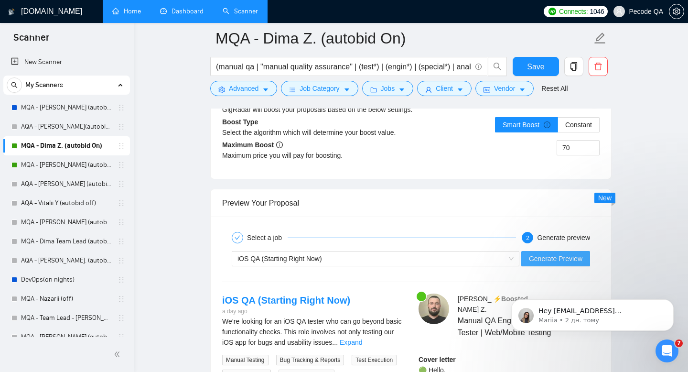
click at [541, 255] on span "Generate Preview" at bounding box center [556, 258] width 54 height 11
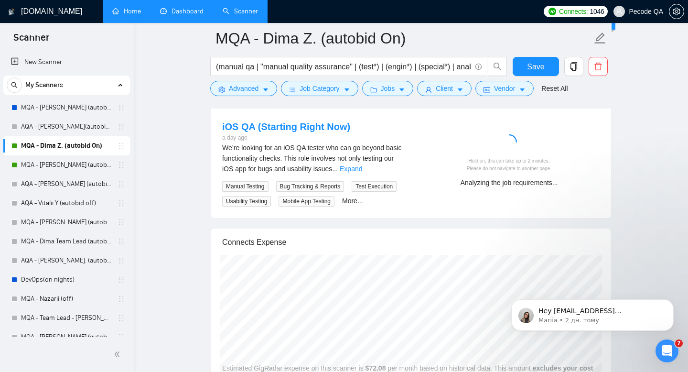
scroll to position [2030, 0]
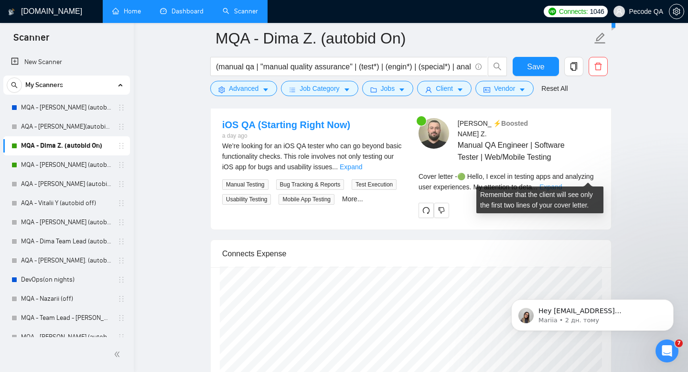
click at [562, 183] on link "Expand" at bounding box center [551, 187] width 22 height 8
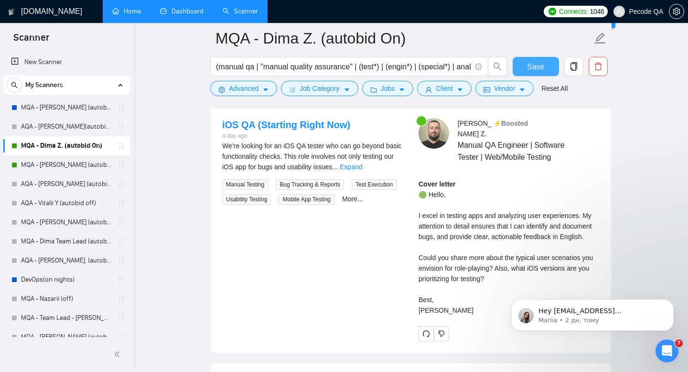
click at [539, 69] on span "Save" at bounding box center [535, 67] width 17 height 12
click at [189, 9] on link "Dashboard" at bounding box center [181, 11] width 43 height 8
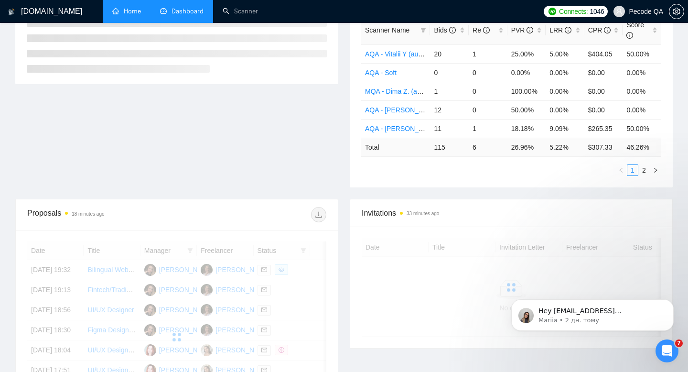
scroll to position [211, 0]
